Goal: Transaction & Acquisition: Purchase product/service

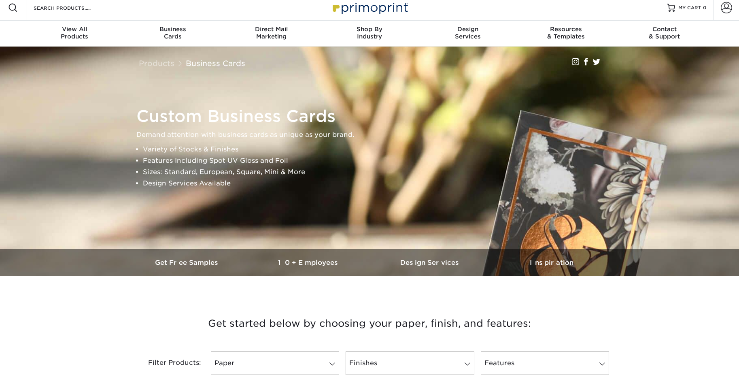
scroll to position [7, 0]
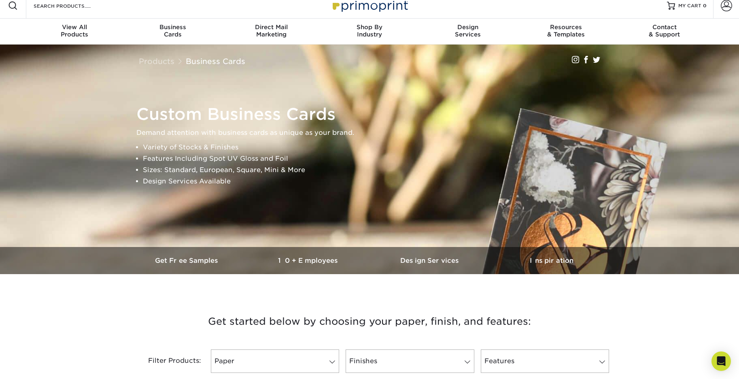
click at [134, 134] on div "Custom Business Cards Demand attention with business cards as unique as your br…" at bounding box center [373, 145] width 486 height 89
drag, startPoint x: 136, startPoint y: 133, endPoint x: 354, endPoint y: 133, distance: 217.8
click at [354, 133] on p "Demand attention with business cards as unique as your brand." at bounding box center [373, 132] width 474 height 11
click at [311, 147] on li "Variety of Stocks & Finishes" at bounding box center [376, 147] width 467 height 11
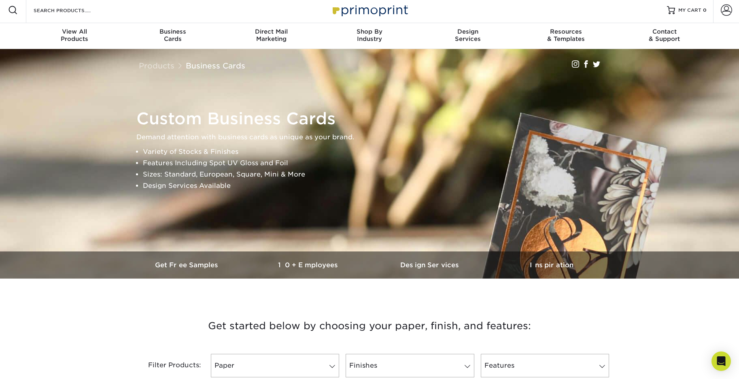
scroll to position [2, 0]
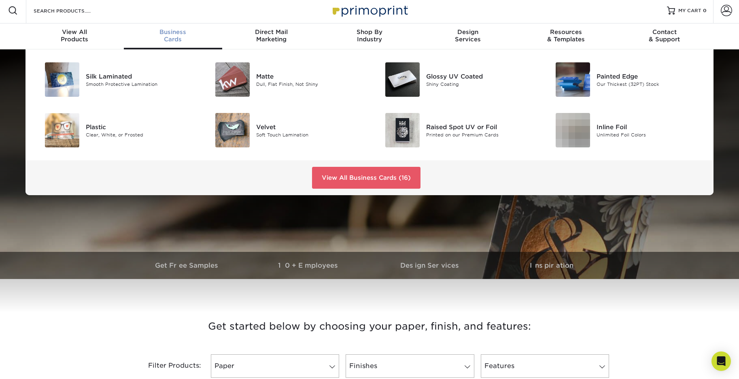
click at [175, 33] on span "Business" at bounding box center [173, 31] width 98 height 7
click at [331, 172] on link "View All Business Cards (16)" at bounding box center [366, 178] width 108 height 22
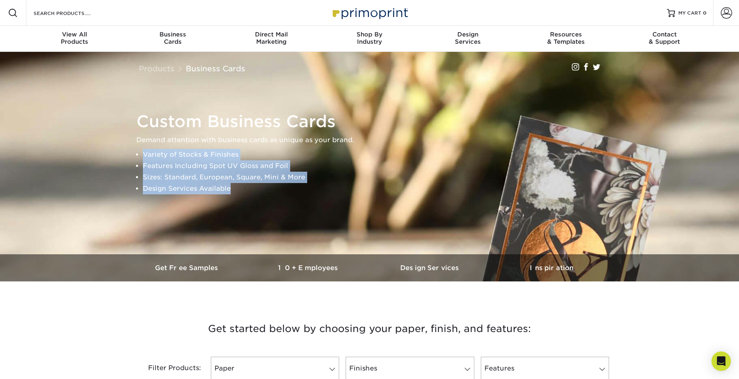
drag, startPoint x: 144, startPoint y: 153, endPoint x: 232, endPoint y: 185, distance: 94.1
click at [232, 185] on ul "Variety of Stocks & Finishes Features Including Spot UV Gloss and Foil Sizes: S…" at bounding box center [373, 171] width 474 height 45
copy ul "Variety of Stocks & Finishes Features Including Spot UV Gloss and Foil Sizes: S…"
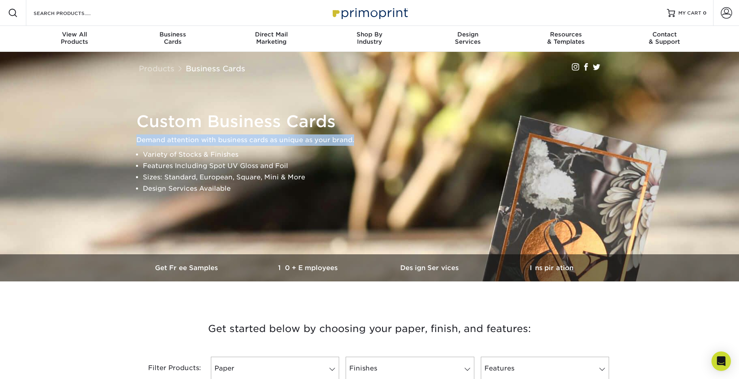
drag, startPoint x: 136, startPoint y: 140, endPoint x: 354, endPoint y: 140, distance: 217.4
click at [354, 140] on p "Demand attention with business cards as unique as your brand." at bounding box center [373, 139] width 474 height 11
copy p "Demand attention with business cards as unique as your brand."
click at [104, 170] on img at bounding box center [370, 166] width 1360 height 907
click at [106, 217] on img at bounding box center [370, 166] width 1360 height 907
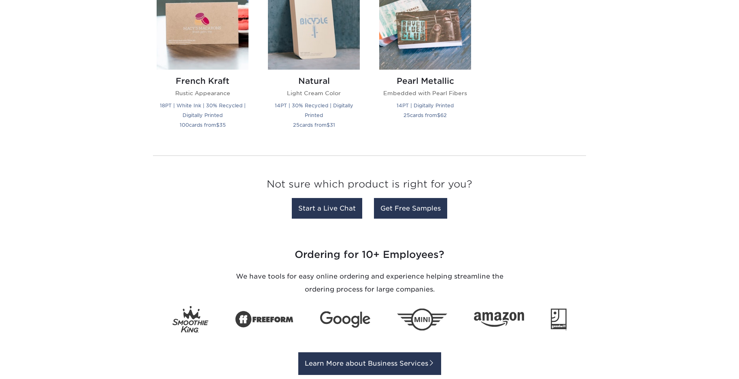
scroll to position [1082, 0]
